Goal: Communication & Community: Participate in discussion

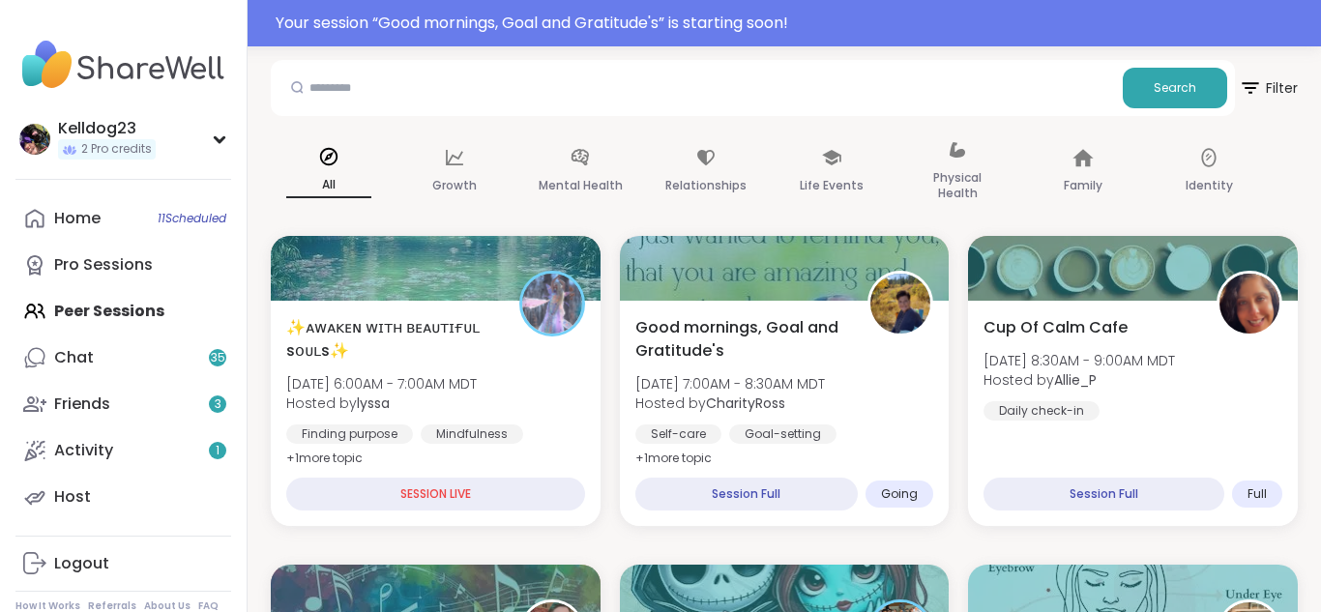
scroll to position [309, 0]
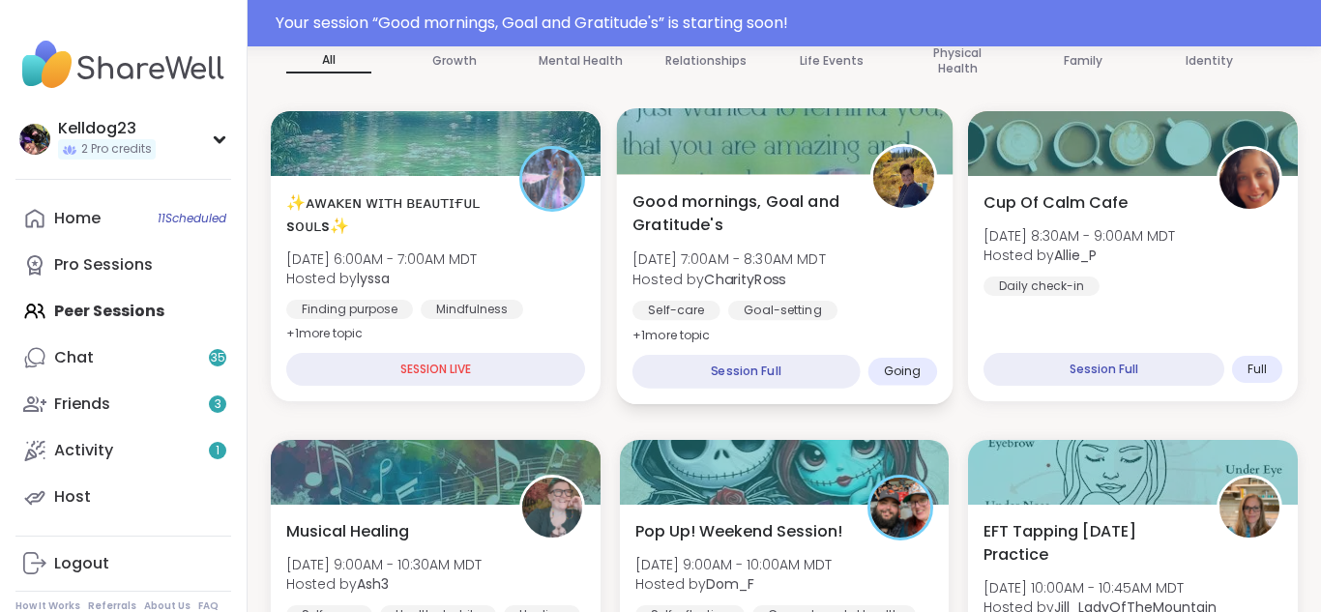
click at [755, 172] on div at bounding box center [783, 141] width 335 height 66
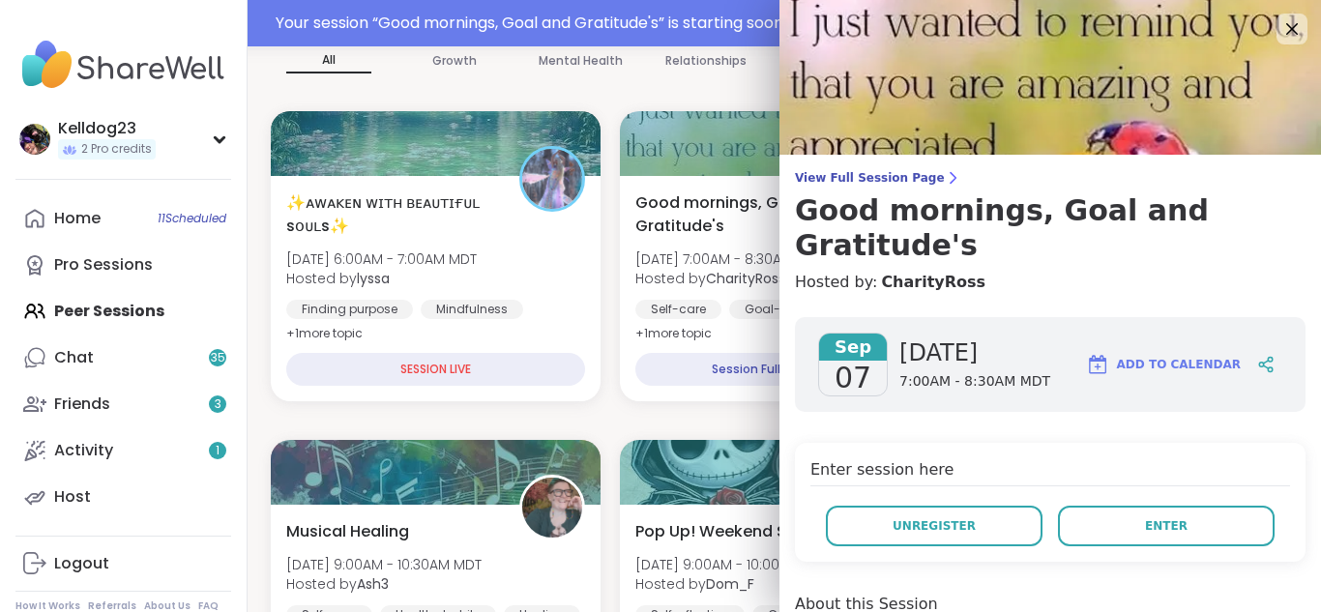
click at [1206, 443] on div "Enter session here Unregister Enter" at bounding box center [1050, 502] width 510 height 119
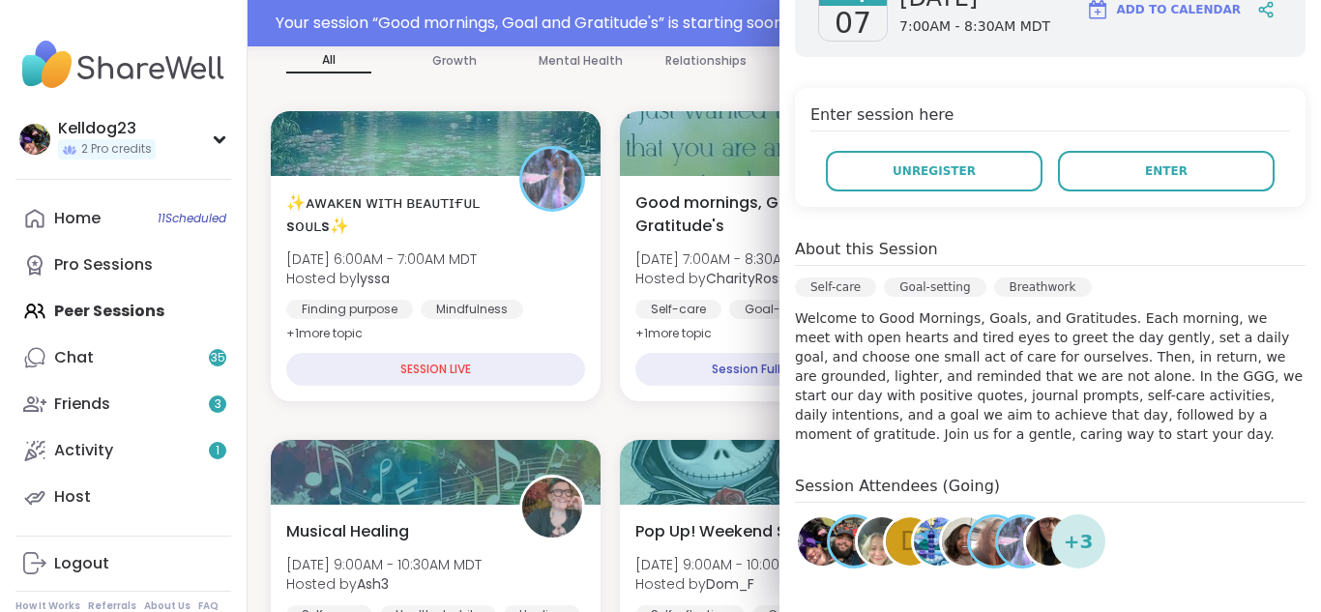
scroll to position [464, 0]
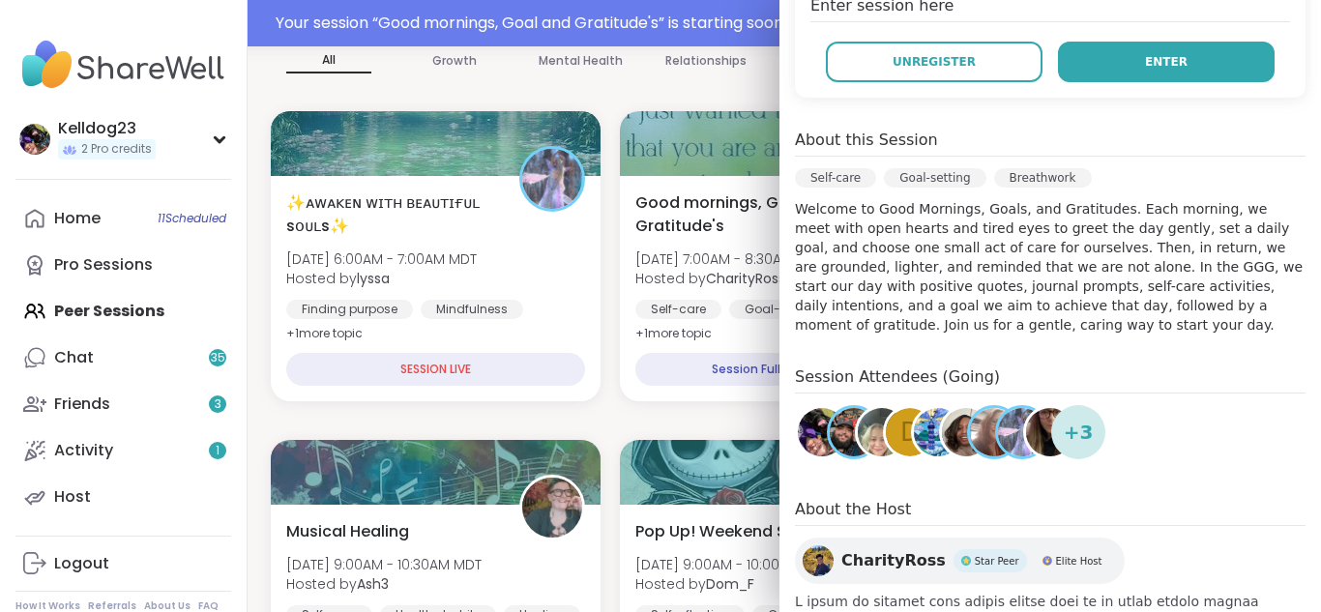
click at [1137, 42] on button "Enter" at bounding box center [1166, 62] width 217 height 41
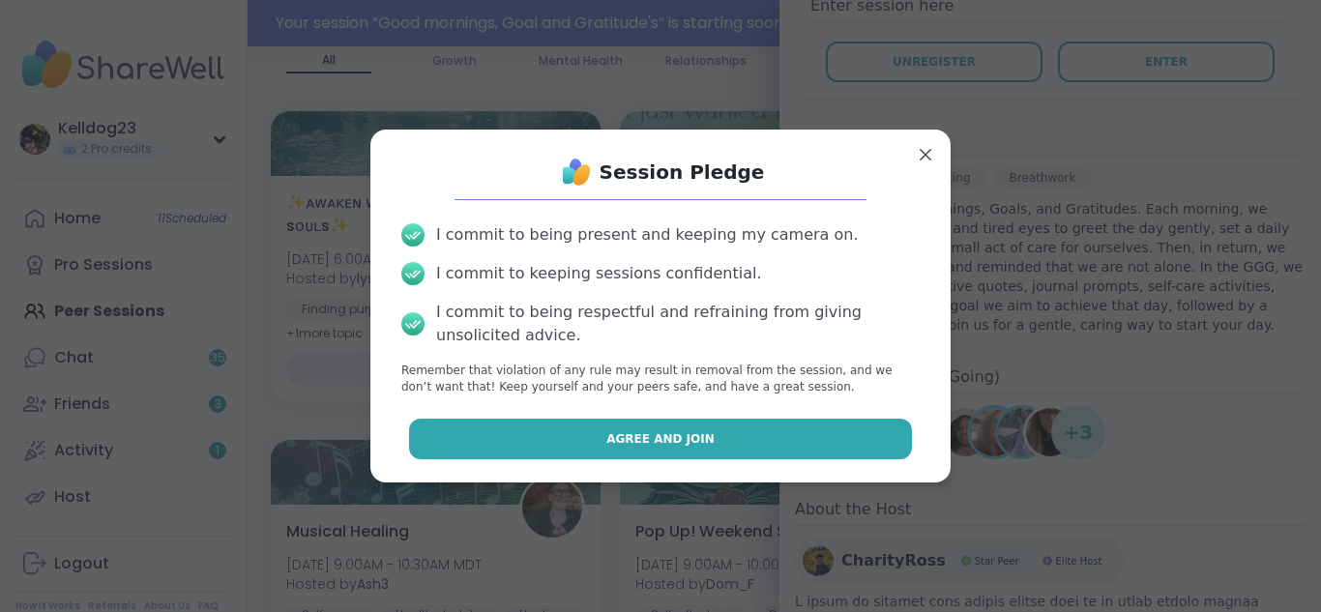
click at [696, 440] on span "Agree and Join" at bounding box center [660, 438] width 108 height 17
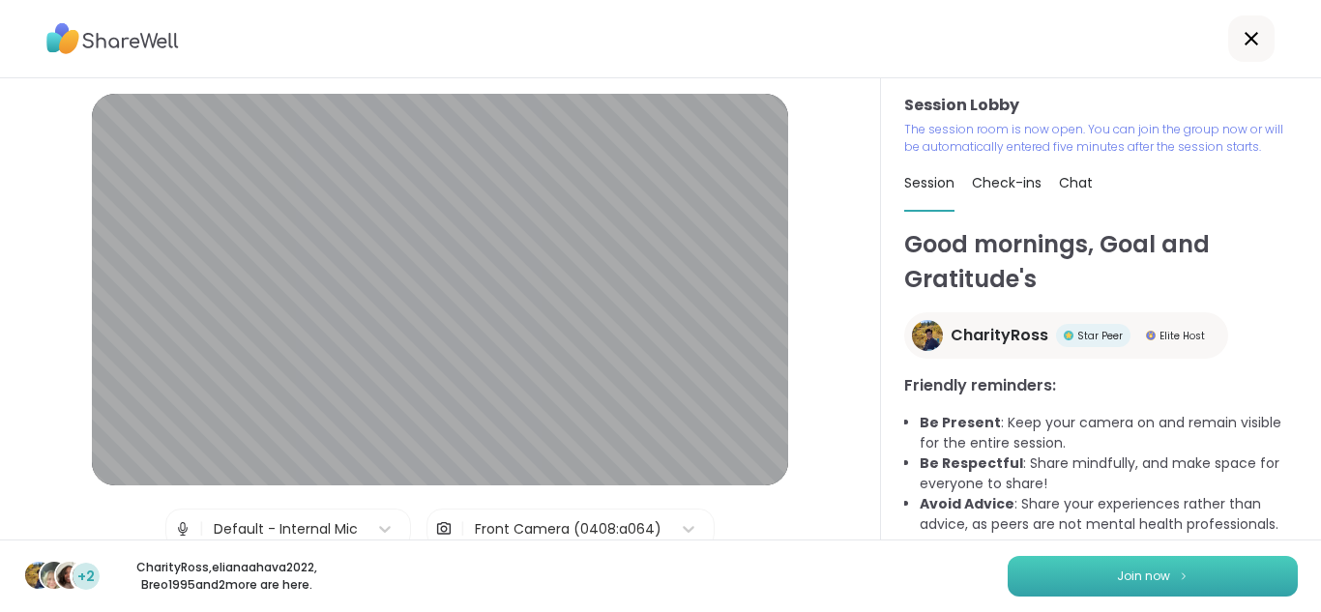
click at [1054, 581] on button "Join now" at bounding box center [1152, 576] width 290 height 41
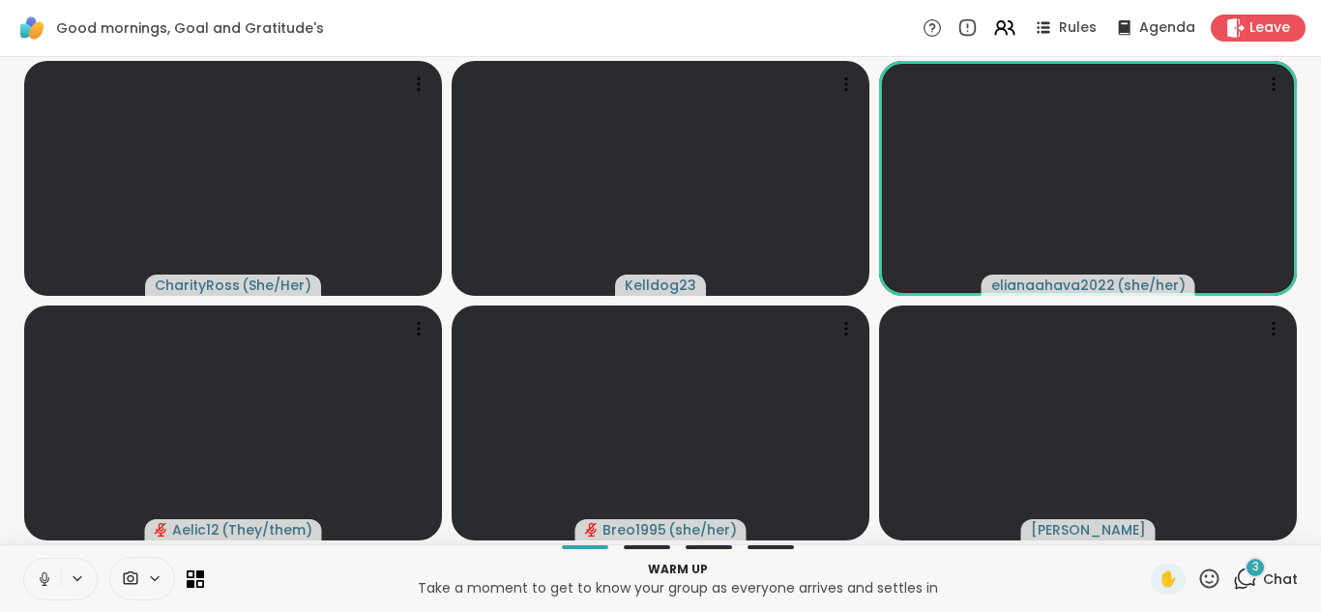
click at [30, 583] on button at bounding box center [42, 579] width 37 height 41
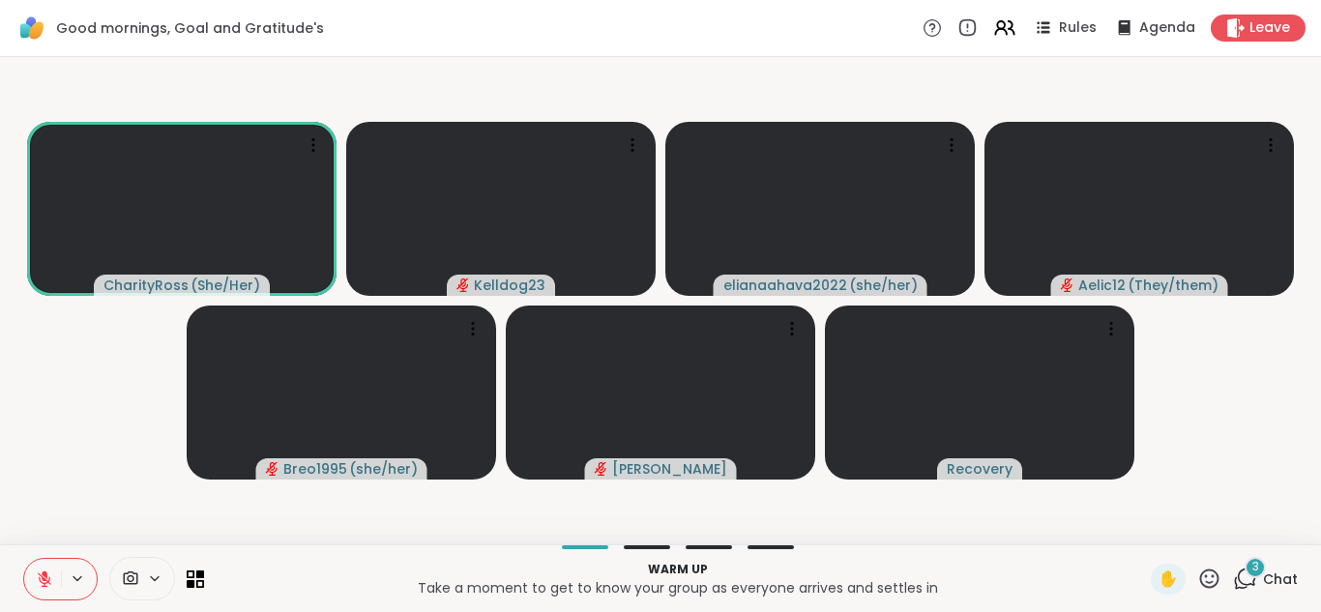
click at [1252, 587] on icon at bounding box center [1245, 579] width 24 height 24
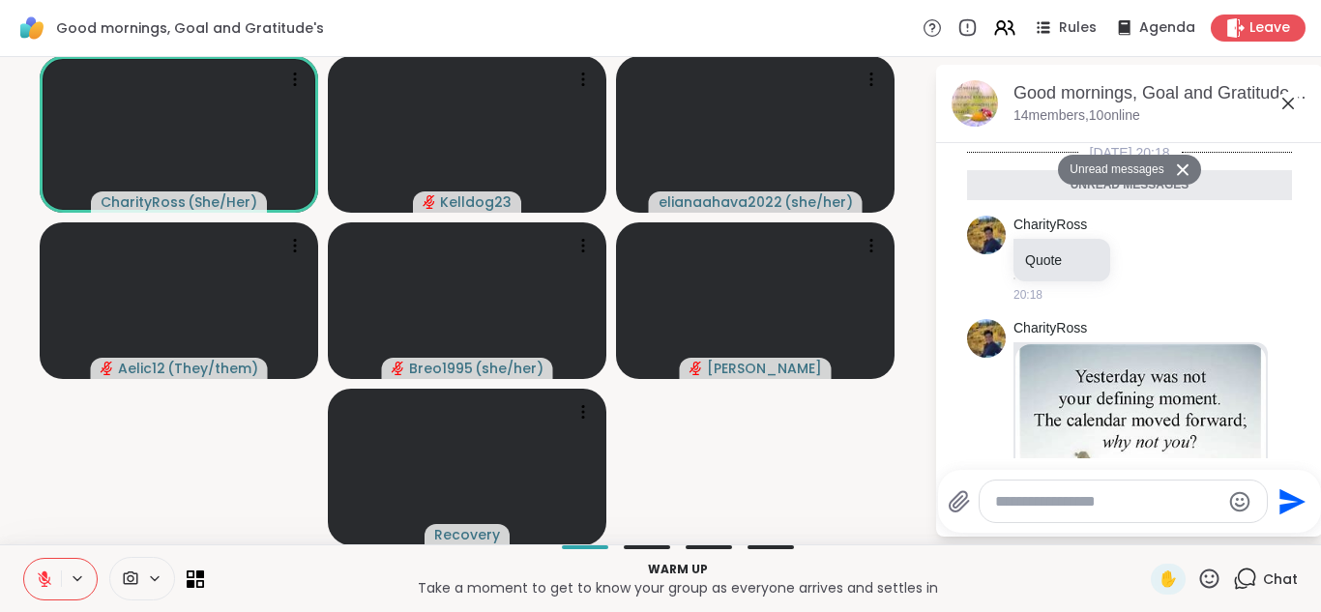
scroll to position [433, 0]
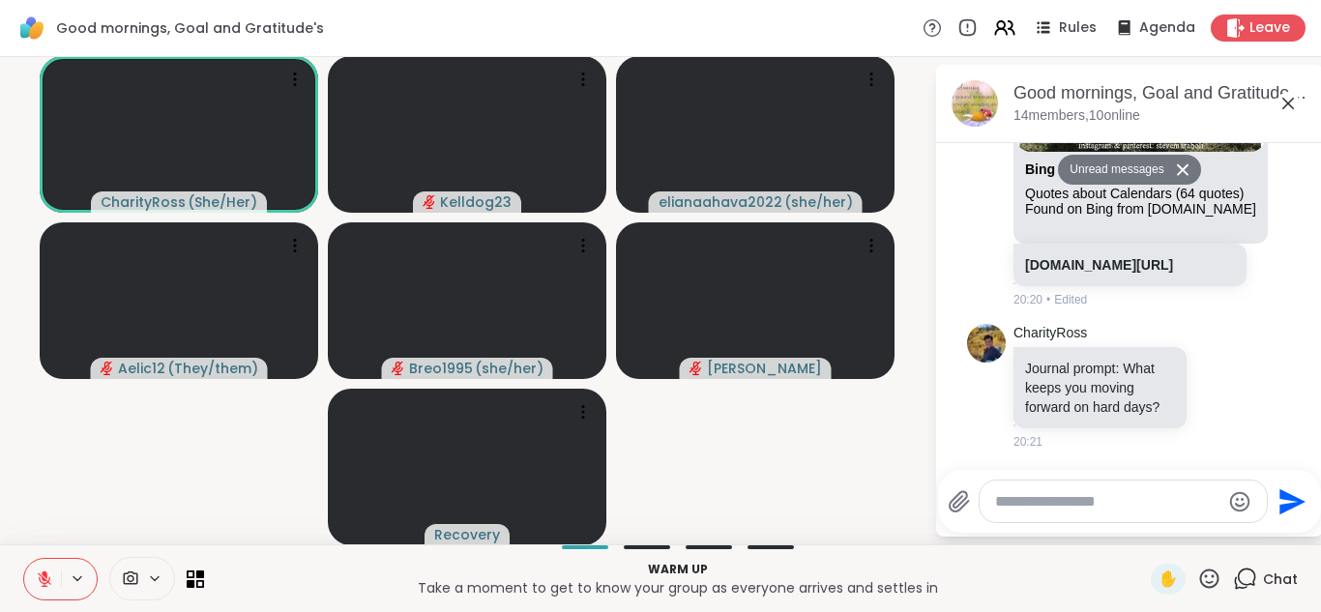
click at [1117, 500] on textarea "Type your message" at bounding box center [1107, 501] width 225 height 19
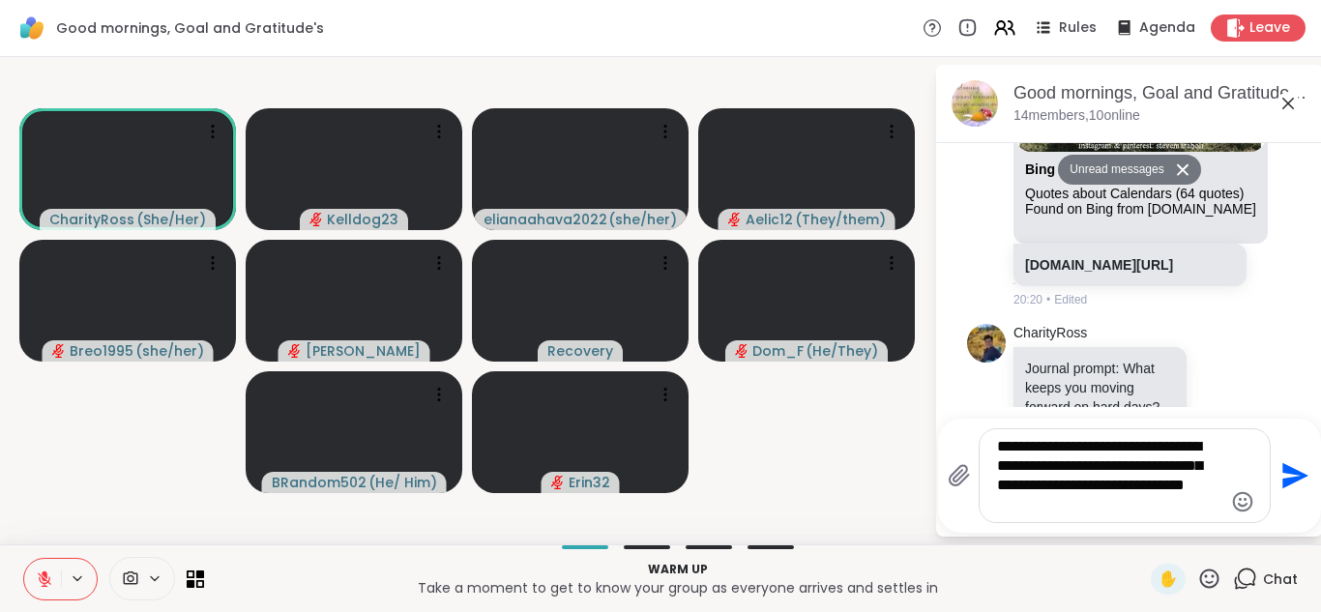
type textarea "**********"
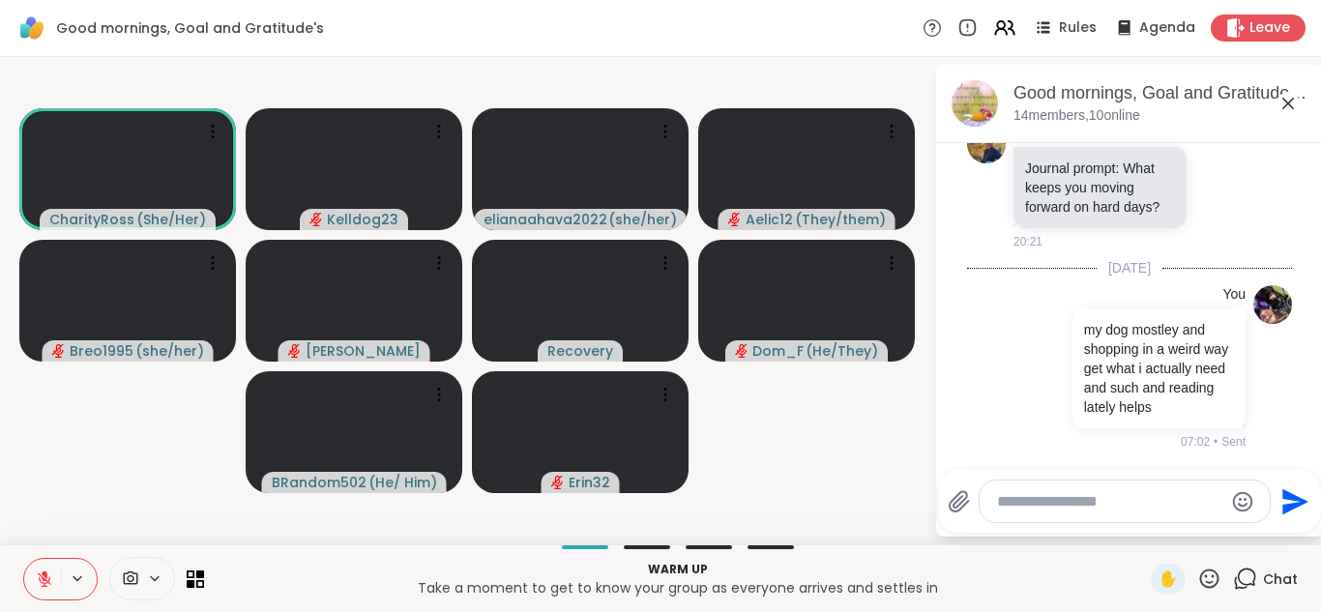
scroll to position [587, 0]
click at [1285, 103] on icon at bounding box center [1287, 103] width 23 height 23
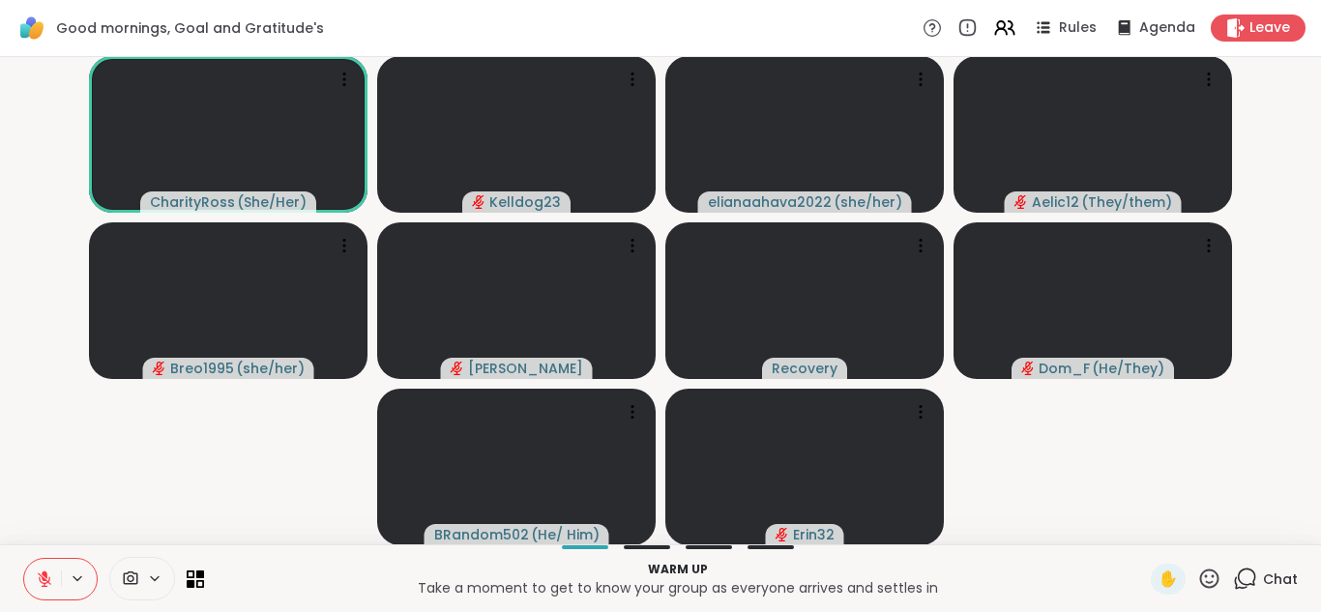
click at [1245, 571] on icon at bounding box center [1245, 579] width 24 height 24
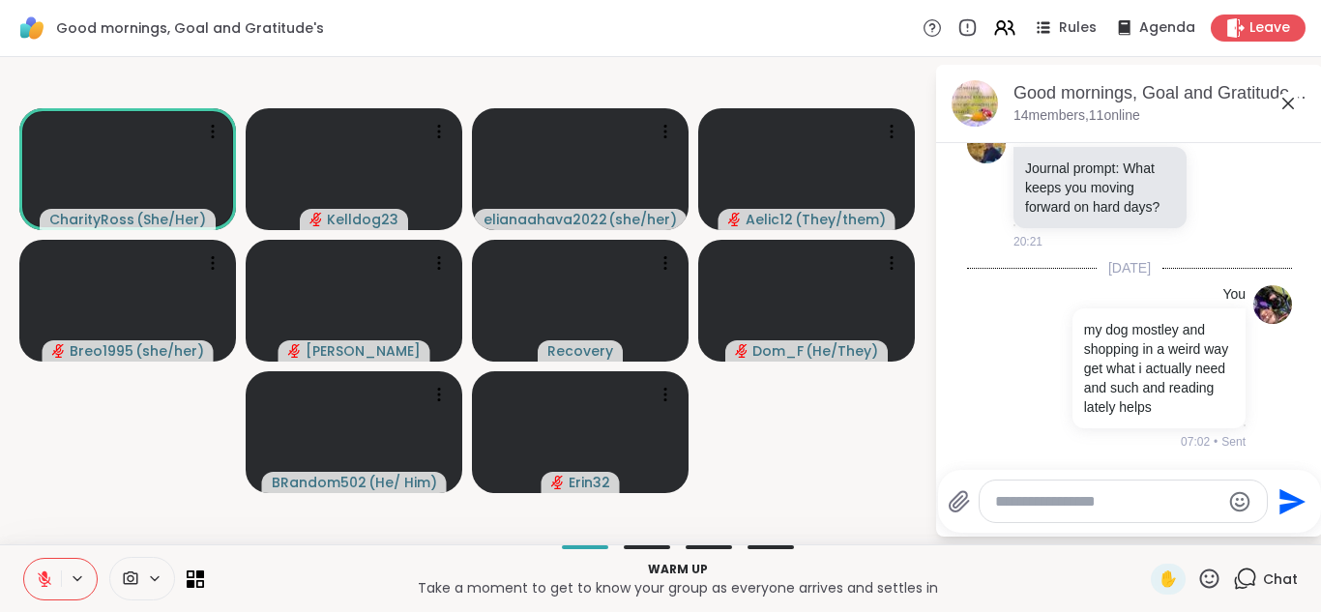
click at [1040, 504] on textarea "Type your message" at bounding box center [1107, 501] width 225 height 19
type textarea "**********"
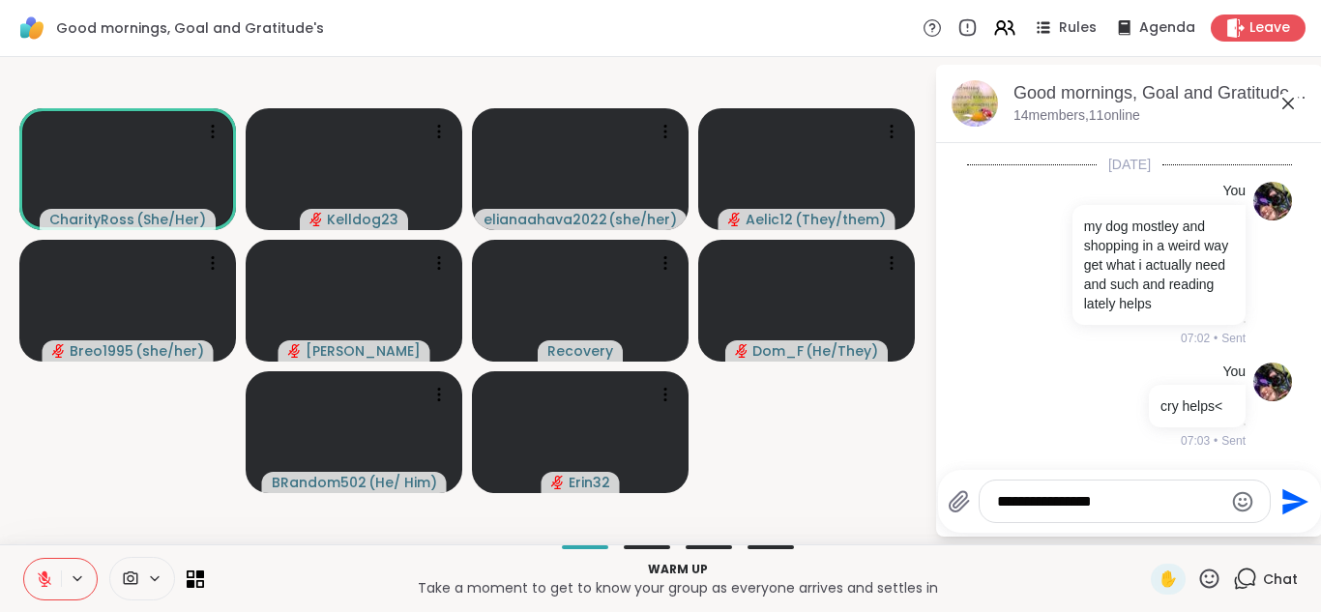
type textarea "**********"
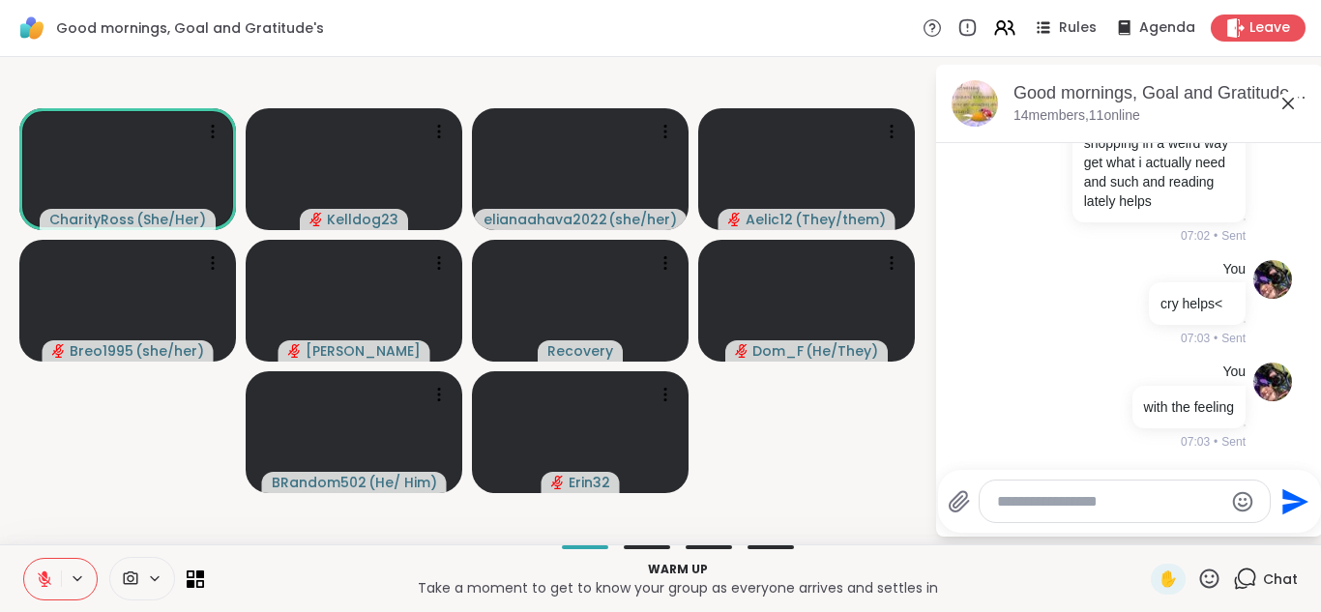
click at [1290, 102] on icon at bounding box center [1287, 103] width 23 height 23
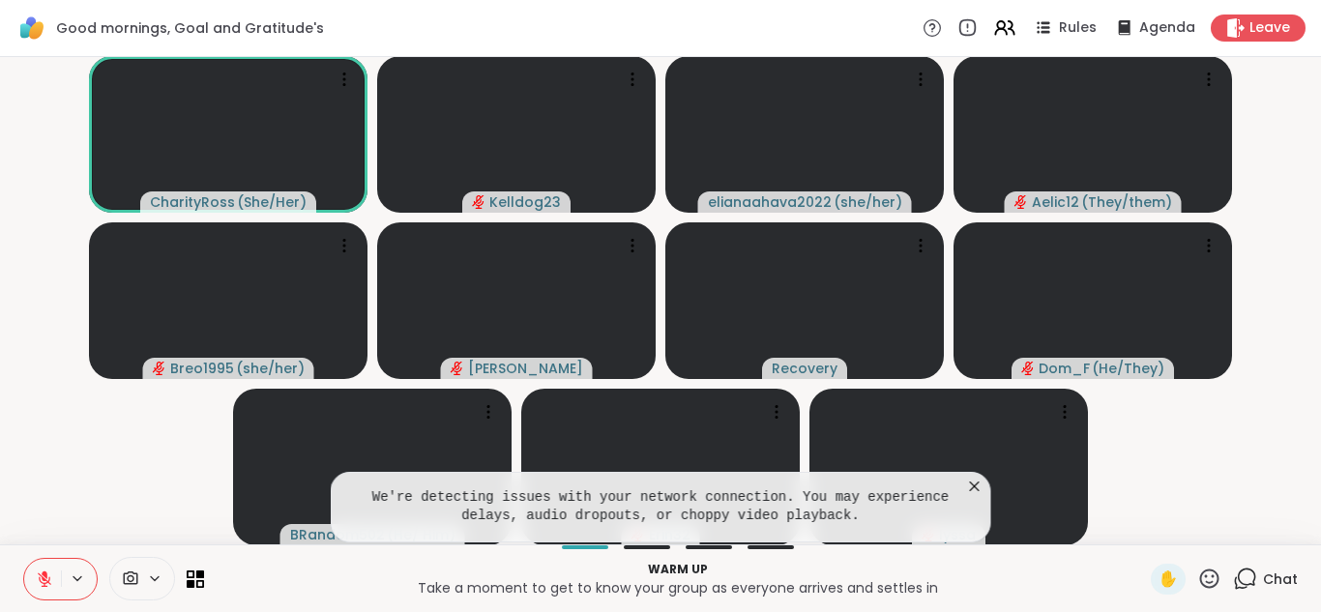
click at [974, 484] on icon at bounding box center [975, 486] width 10 height 10
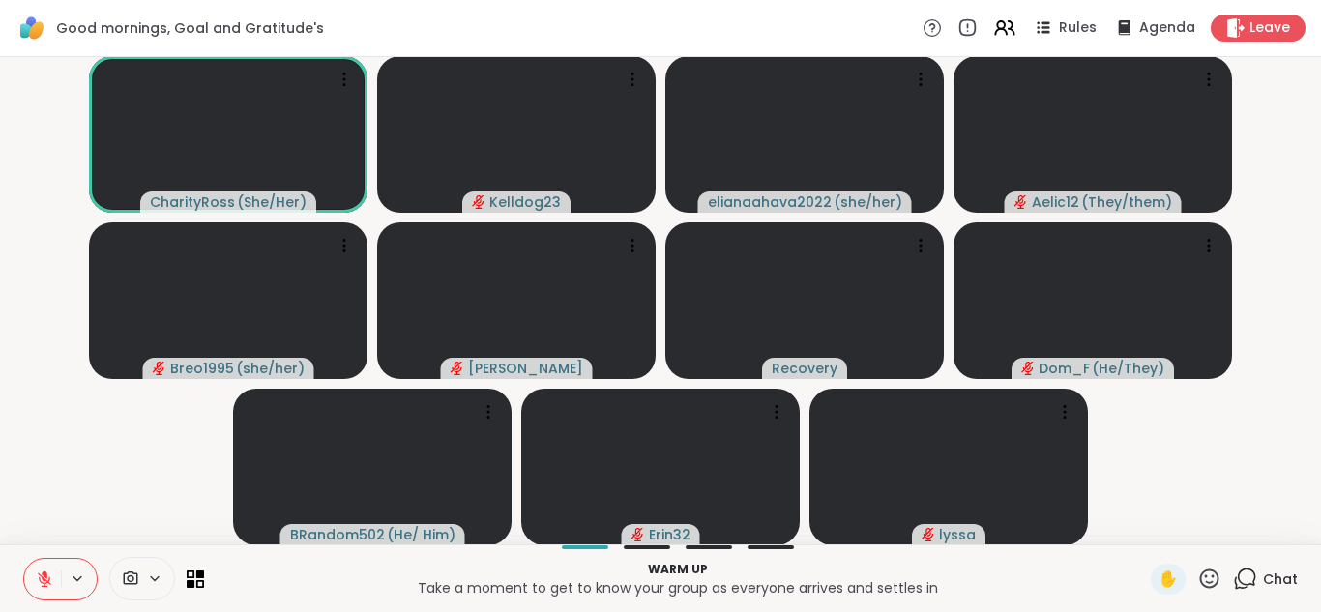
click at [56, 585] on button at bounding box center [42, 579] width 37 height 41
click at [56, 585] on button at bounding box center [41, 579] width 40 height 41
click at [56, 585] on button at bounding box center [42, 579] width 37 height 41
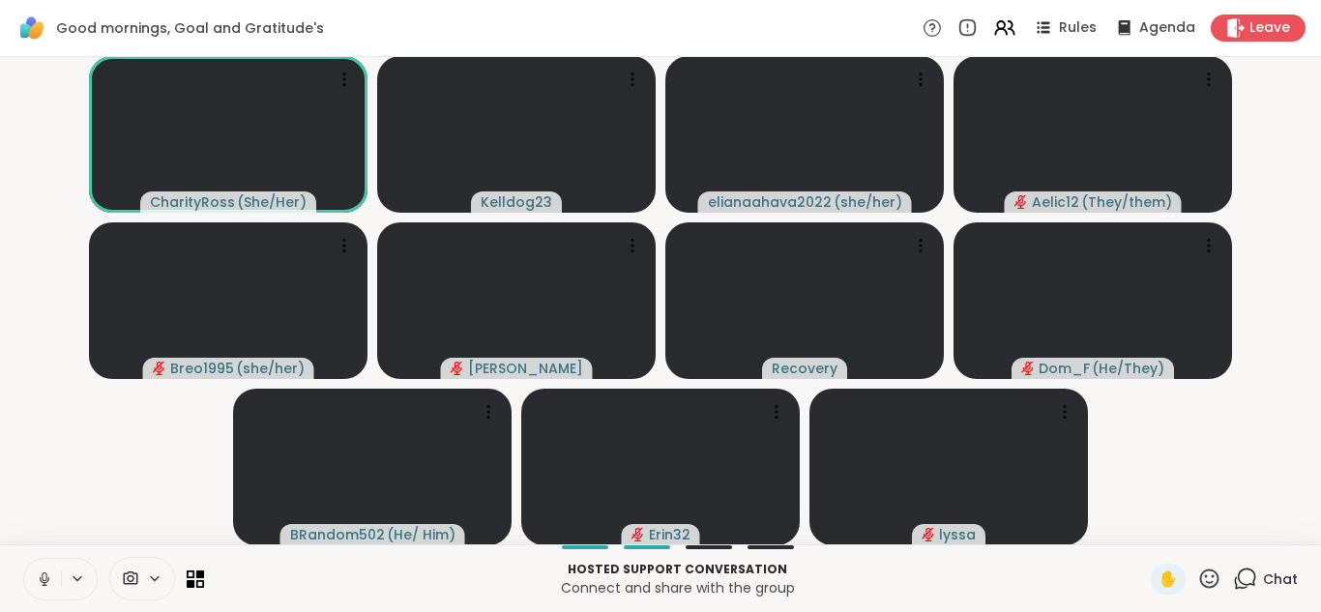
click at [56, 585] on button at bounding box center [42, 579] width 37 height 41
click at [1253, 581] on icon at bounding box center [1245, 579] width 24 height 24
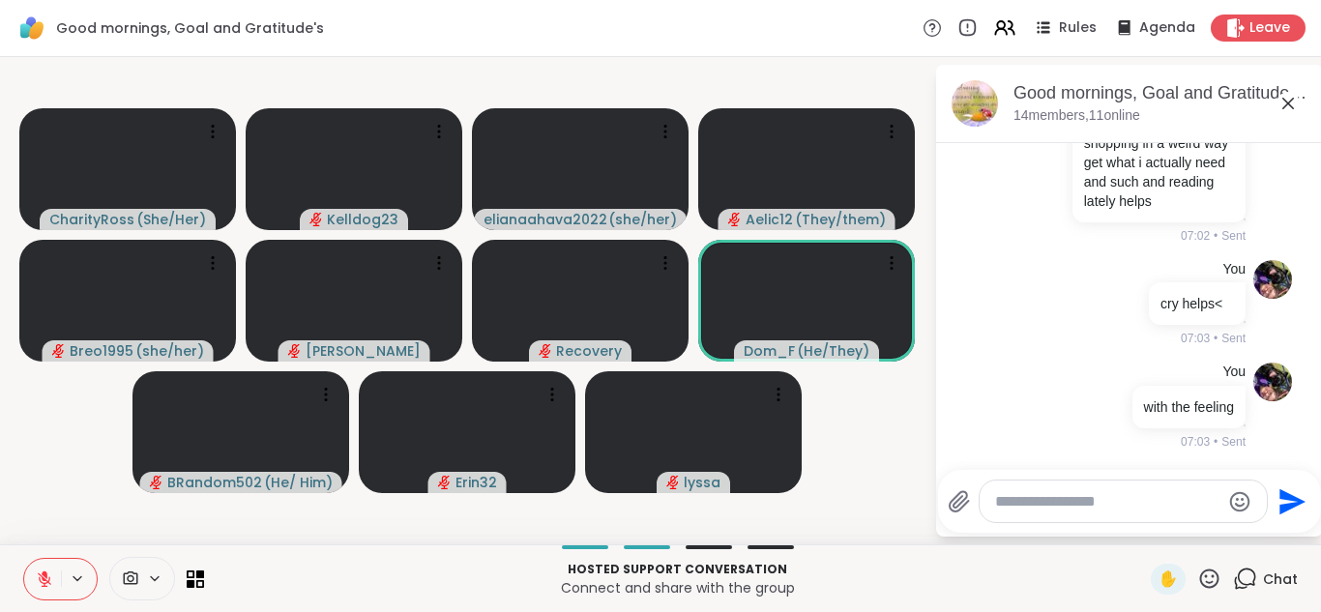
click at [1103, 508] on textarea "Type your message" at bounding box center [1107, 501] width 225 height 19
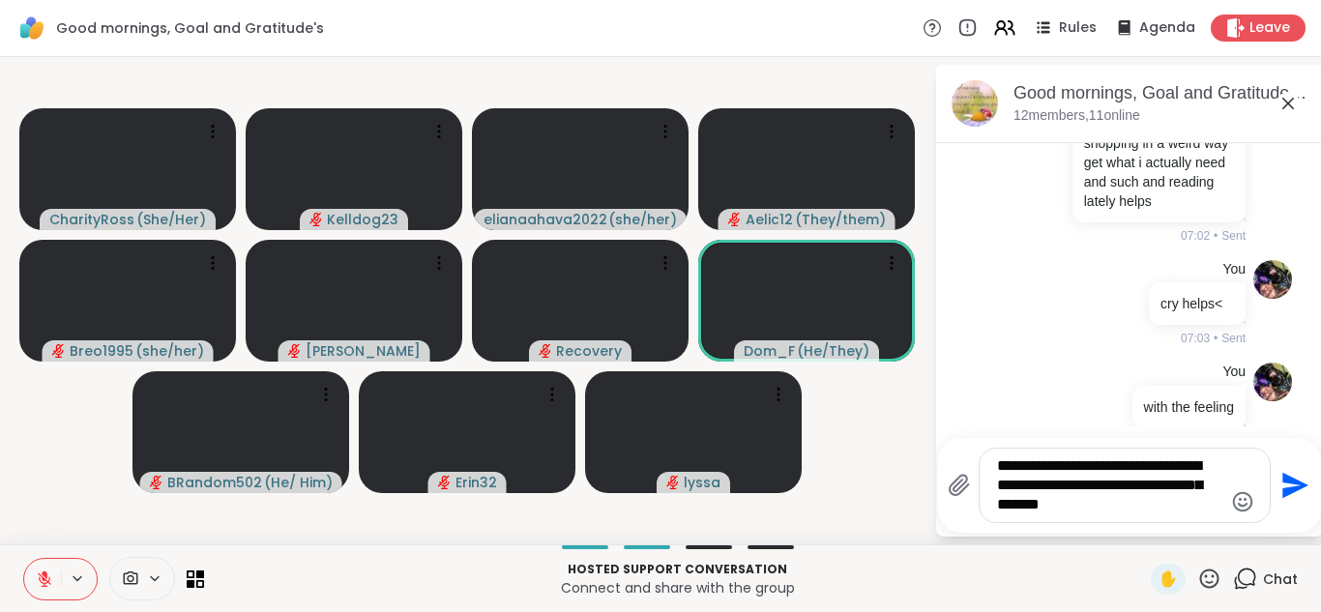
type textarea "**********"
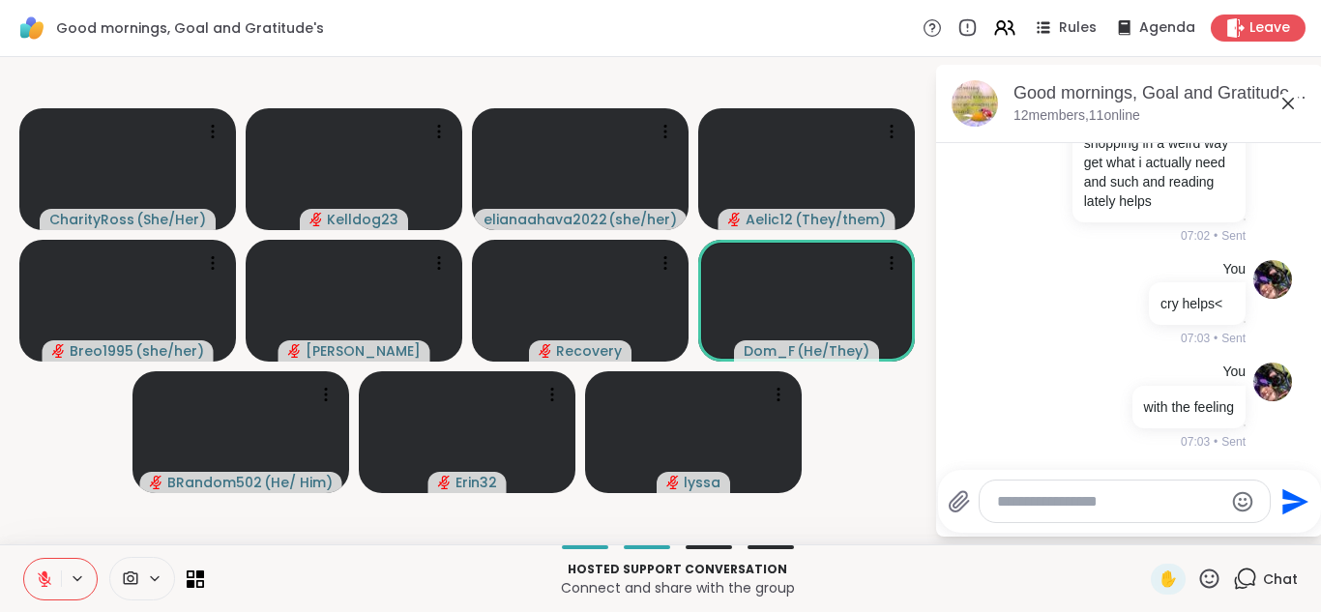
scroll to position [954, 0]
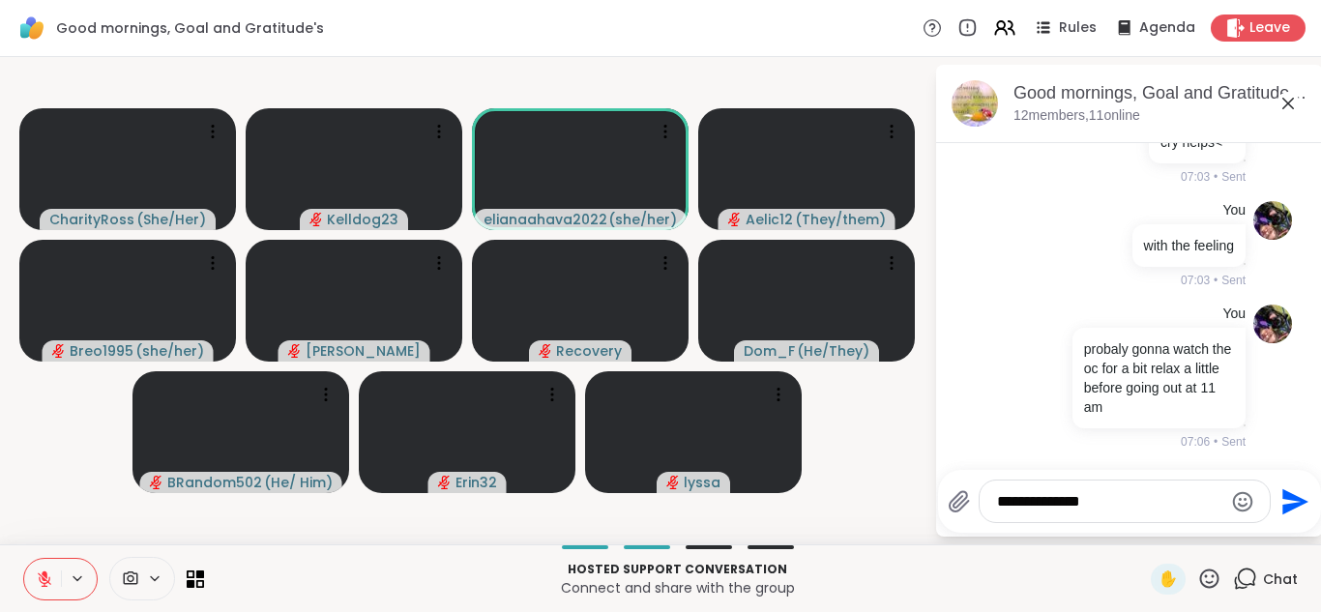
type textarea "**********"
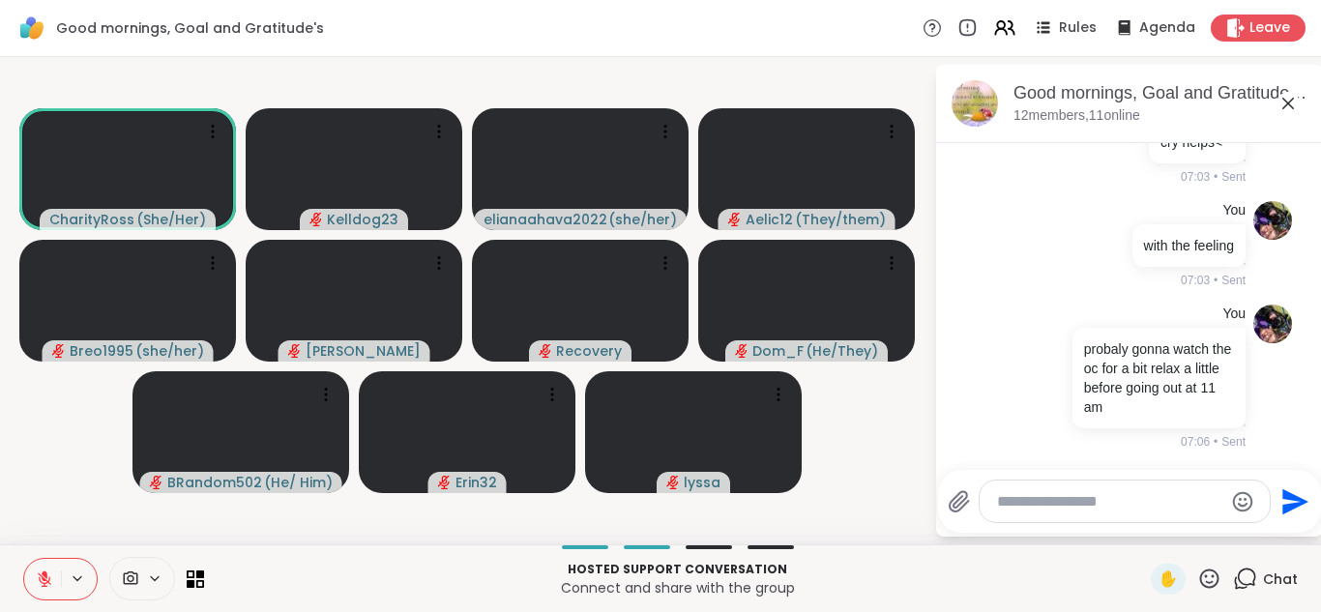
scroll to position [1057, 0]
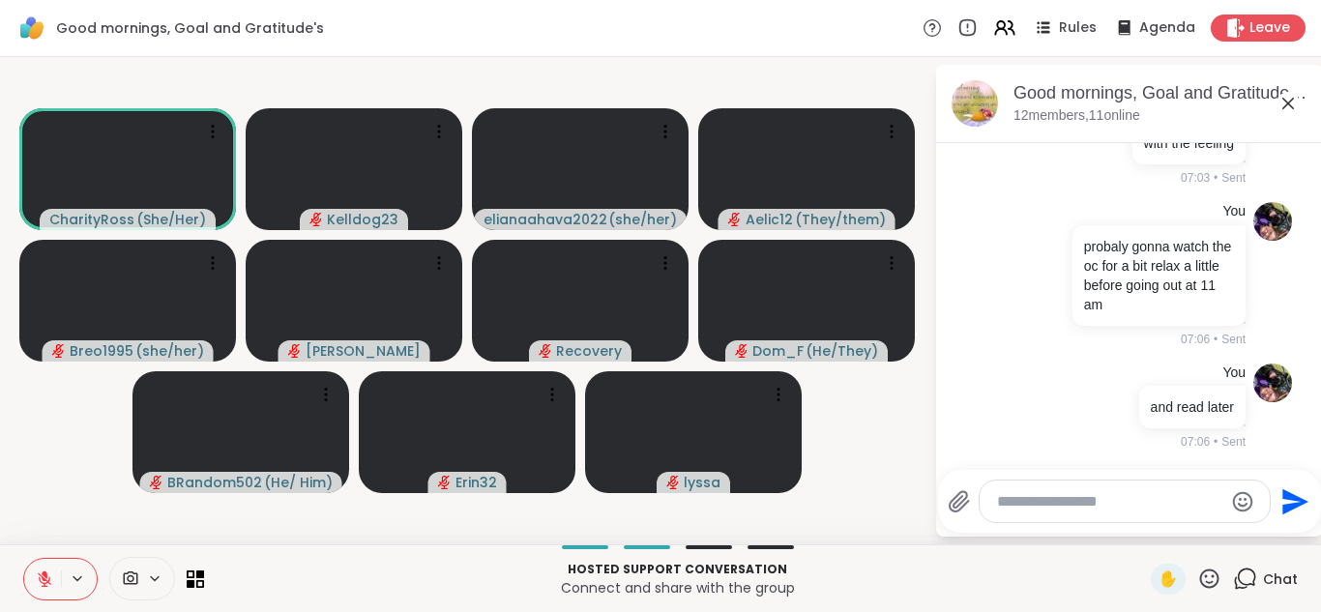
click at [1285, 108] on icon at bounding box center [1287, 103] width 23 height 23
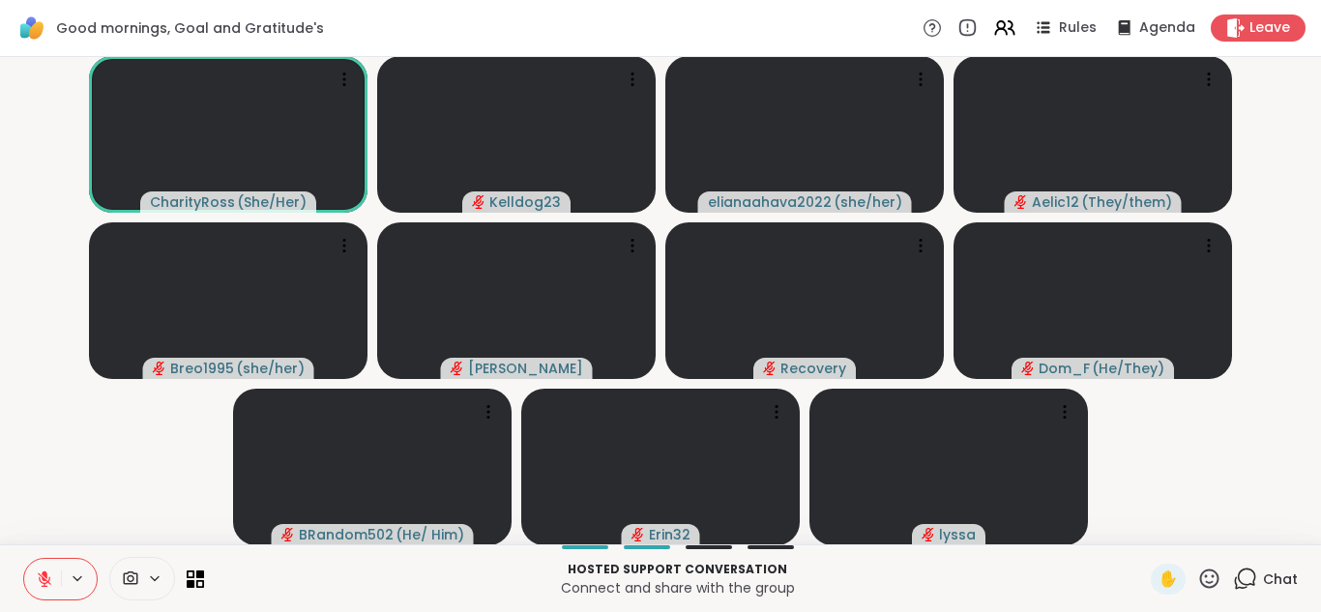
click at [41, 567] on button at bounding box center [42, 579] width 37 height 41
click at [26, 583] on button at bounding box center [42, 579] width 37 height 41
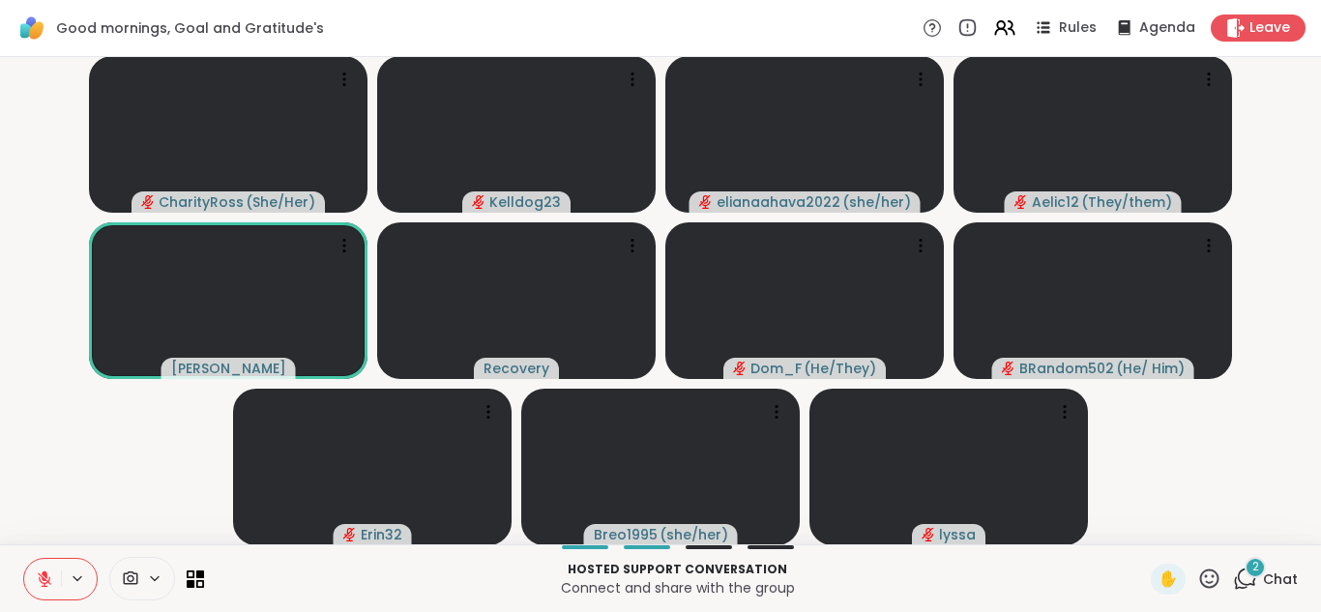
click at [1259, 577] on div "2" at bounding box center [1254, 567] width 21 height 21
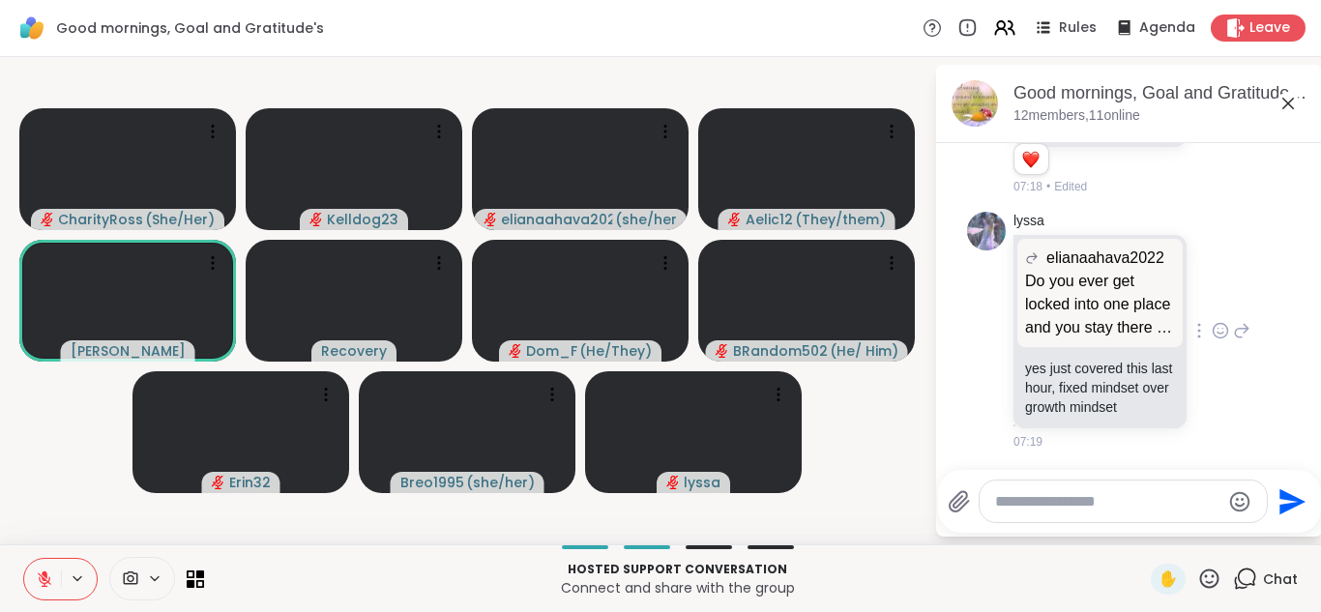
scroll to position [1758, 0]
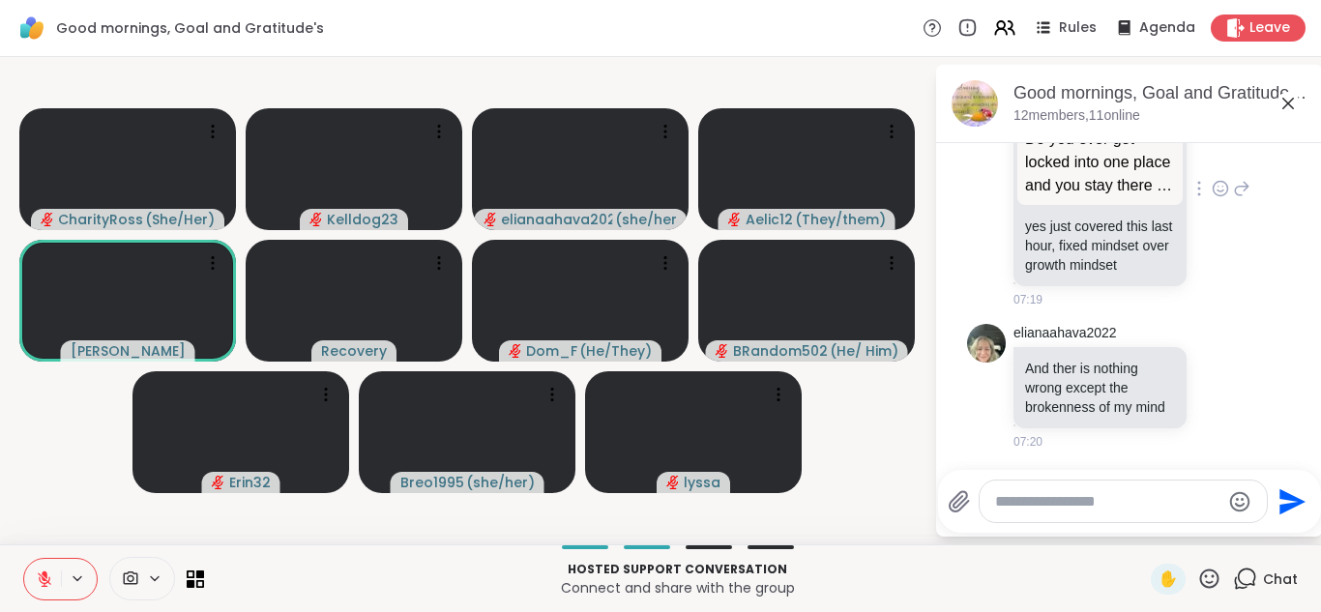
click at [1238, 248] on div "lyssa elianaahava2022 Do you ever get locked into one place and you stay there …" at bounding box center [1131, 189] width 237 height 239
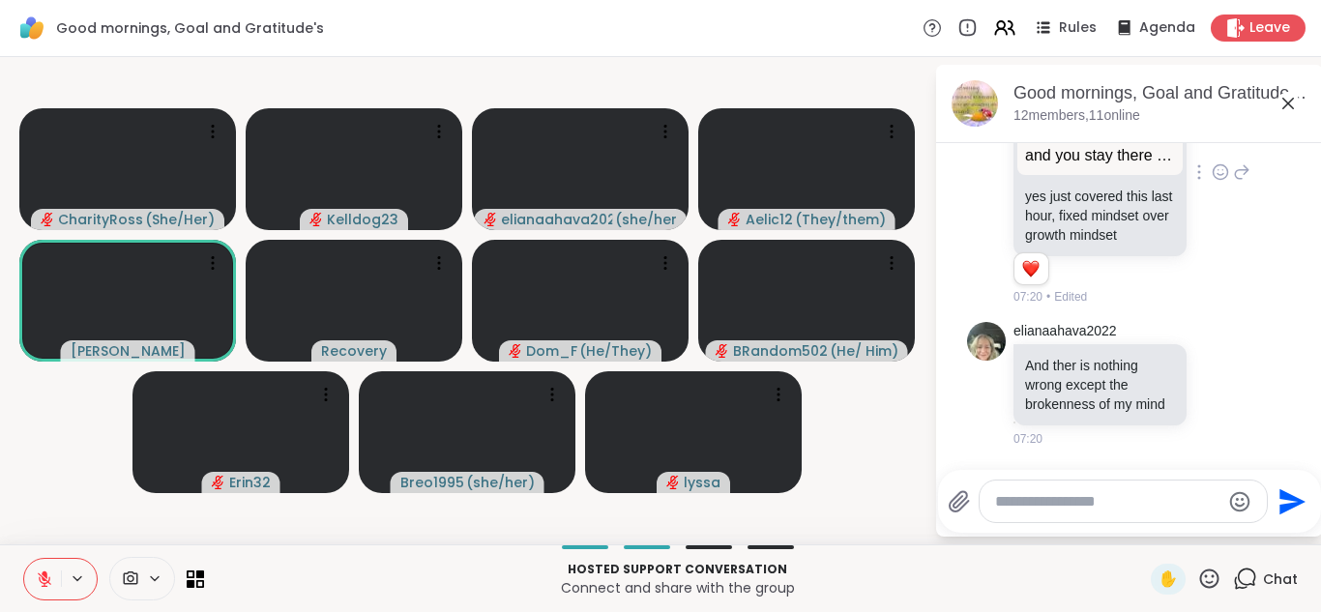
scroll to position [4, 0]
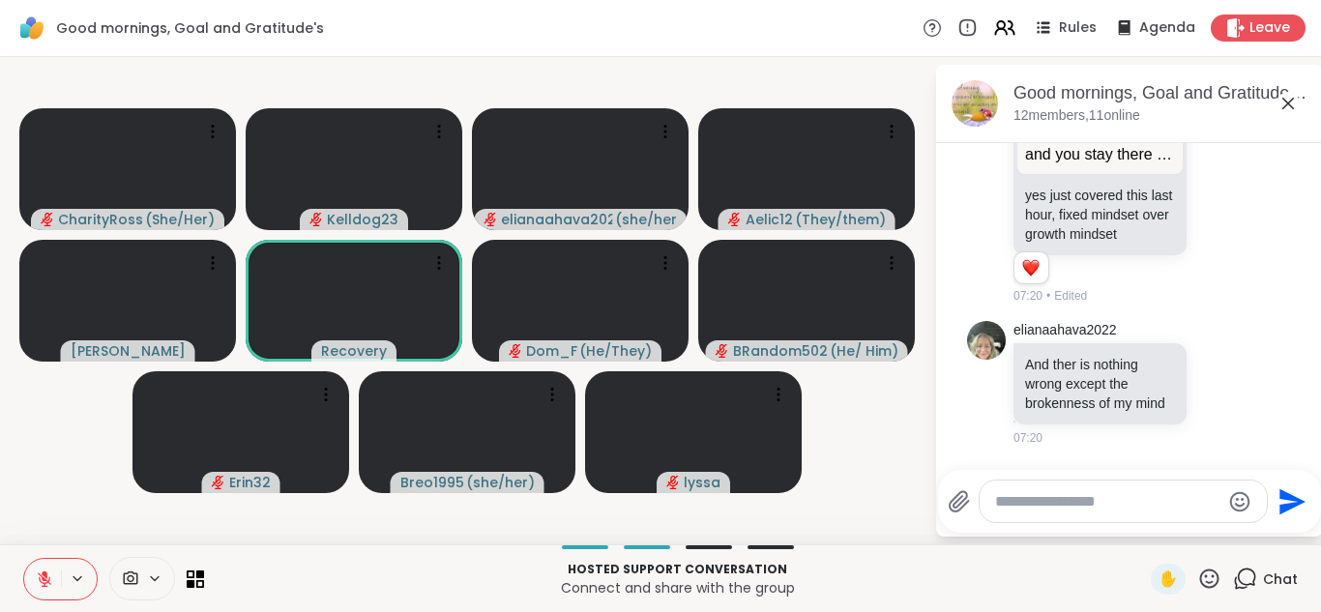
click at [1289, 104] on icon at bounding box center [1288, 104] width 12 height 12
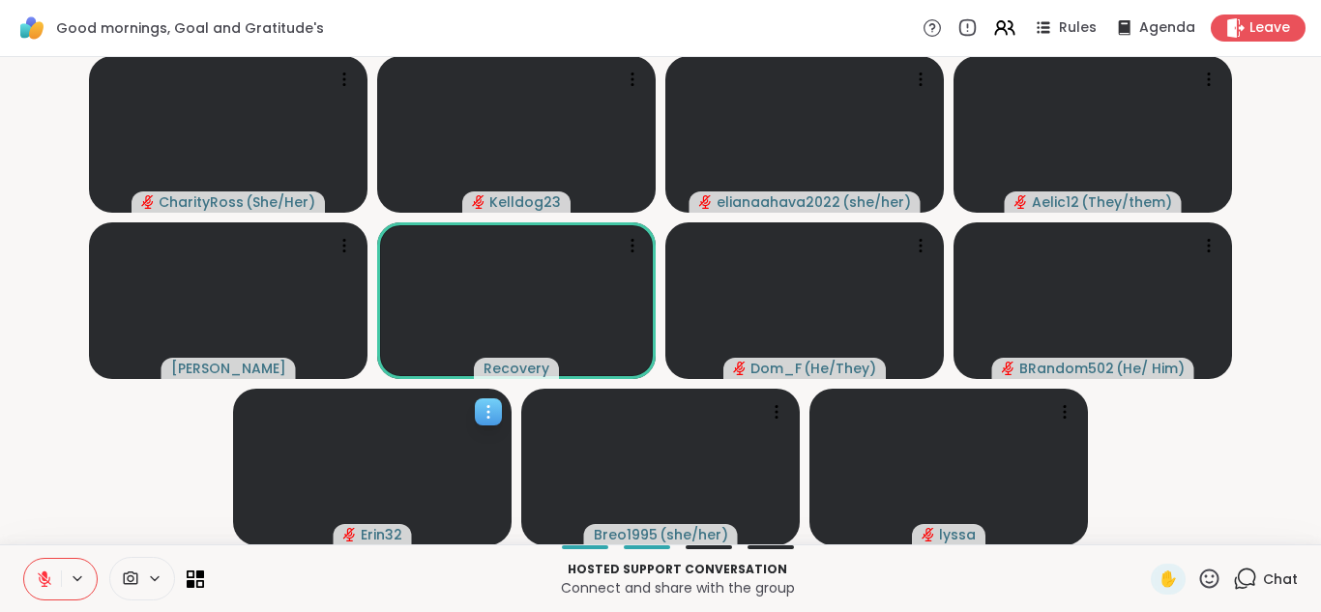
click at [488, 411] on icon at bounding box center [488, 412] width 2 height 2
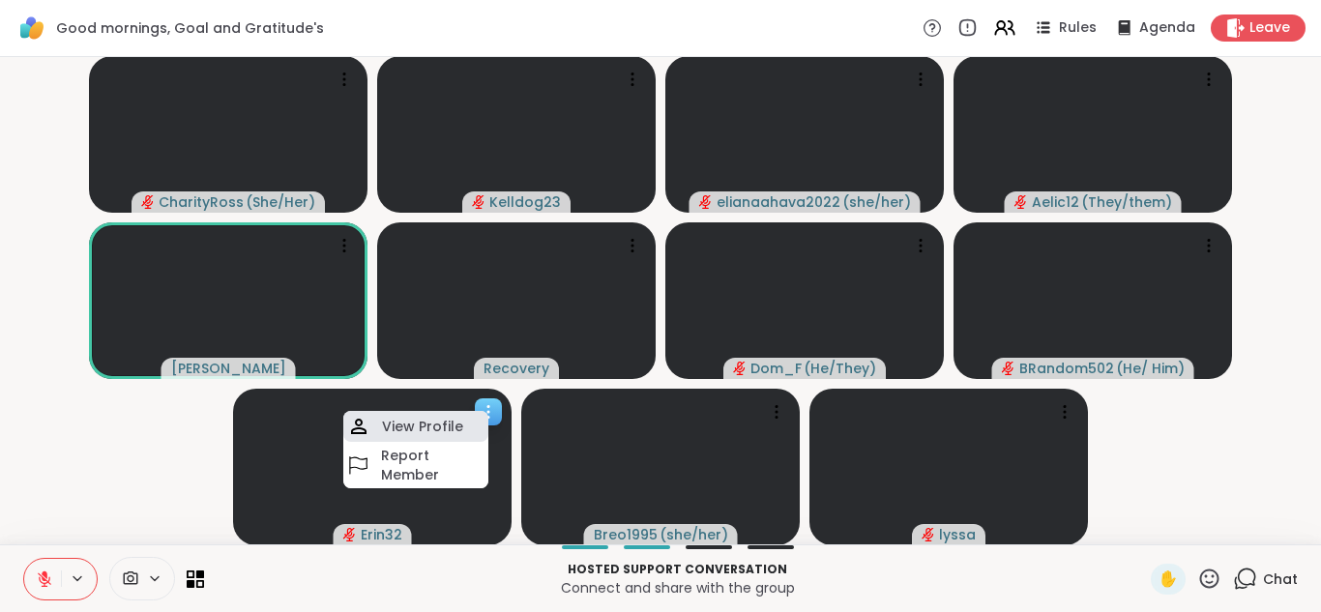
click at [445, 424] on h4 "View Profile" at bounding box center [422, 426] width 81 height 19
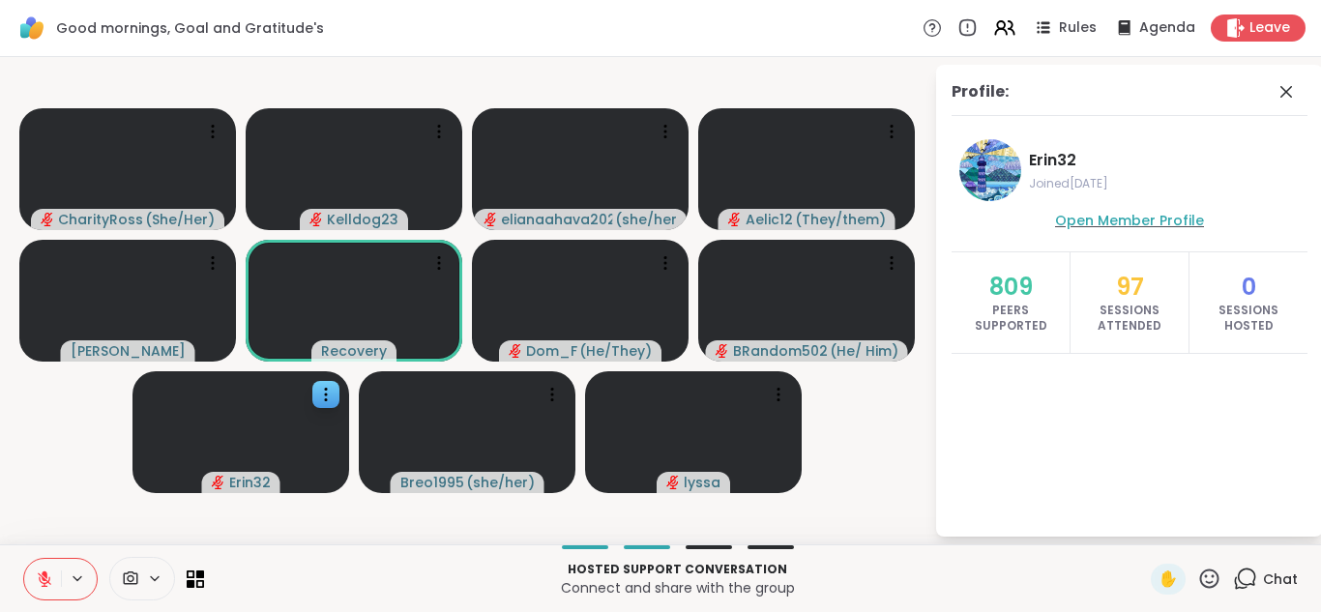
click at [1086, 226] on span "Open Member Profile" at bounding box center [1129, 220] width 149 height 19
click at [1287, 91] on icon at bounding box center [1286, 92] width 12 height 12
